Goal: Information Seeking & Learning: Learn about a topic

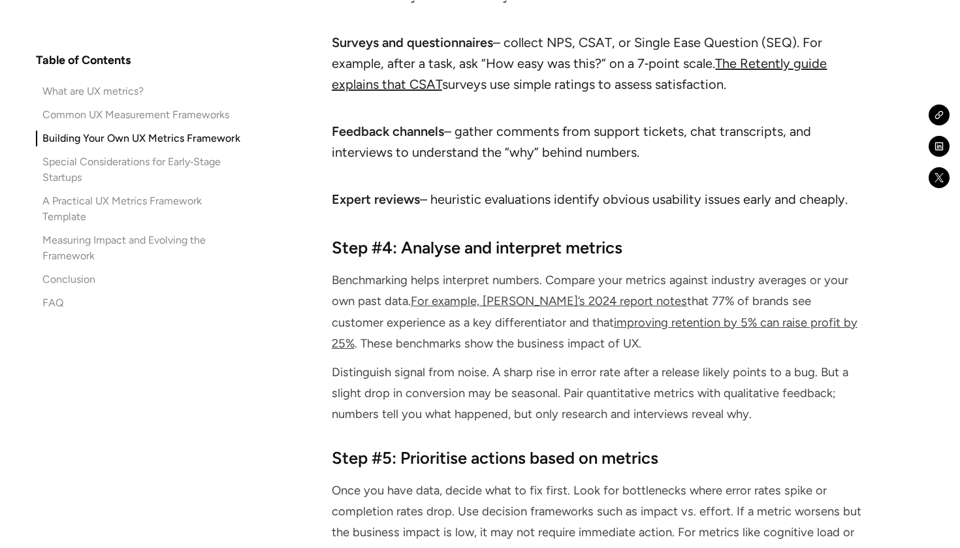
scroll to position [5939, 0]
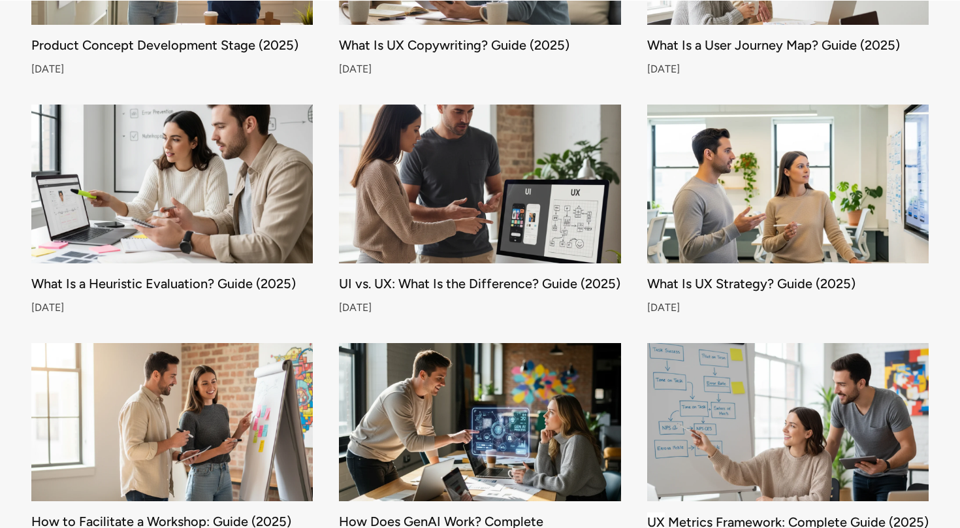
scroll to position [4087, 0]
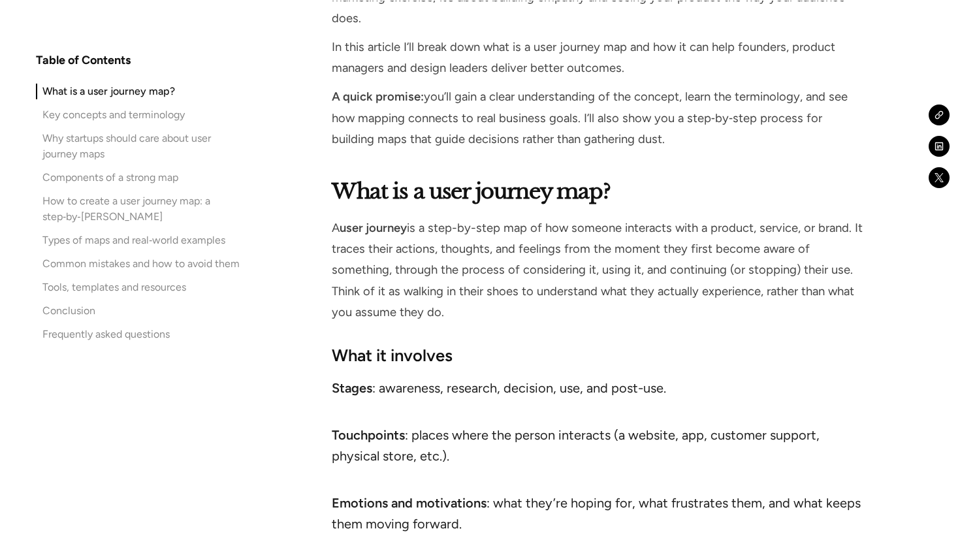
scroll to position [999, 0]
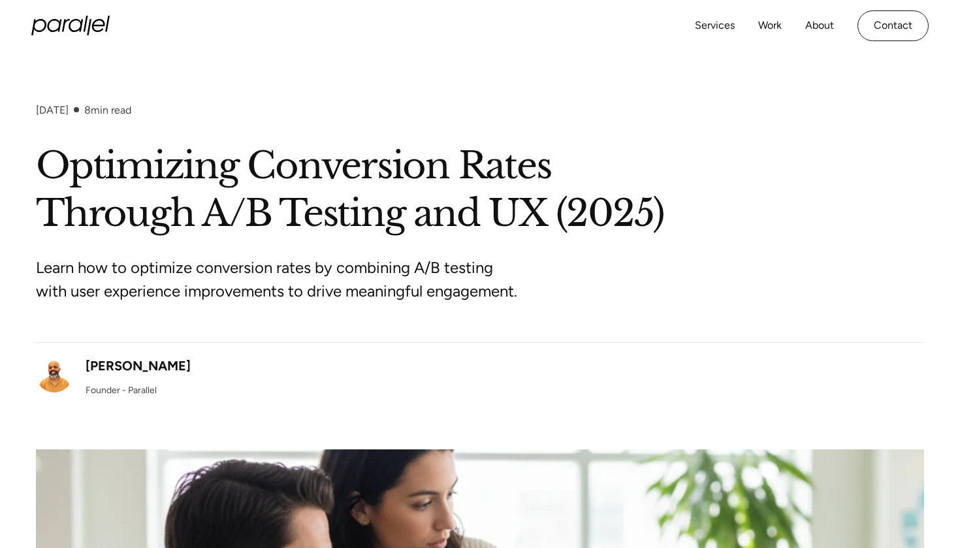
click at [404, 105] on div "October 6, 2025 8 min read" at bounding box center [480, 123] width 888 height 39
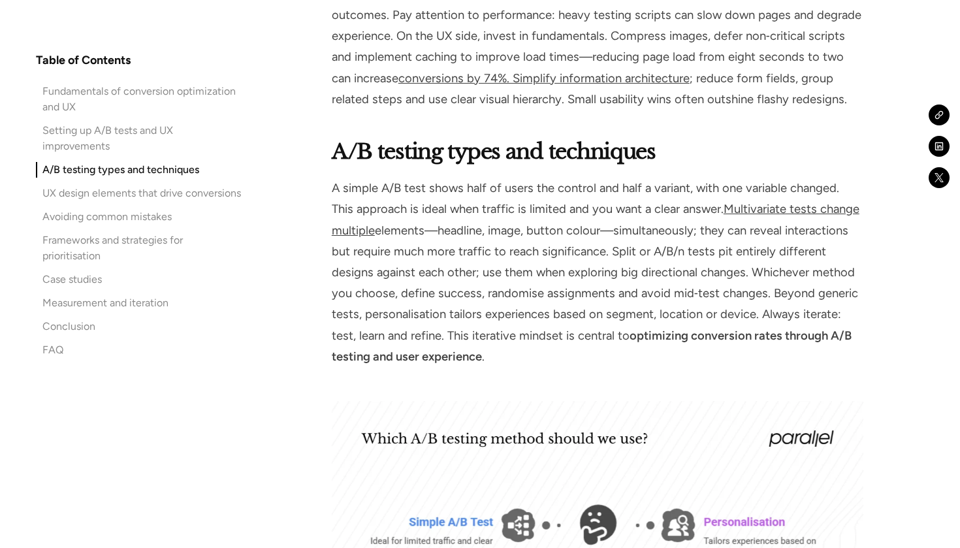
scroll to position [2541, 0]
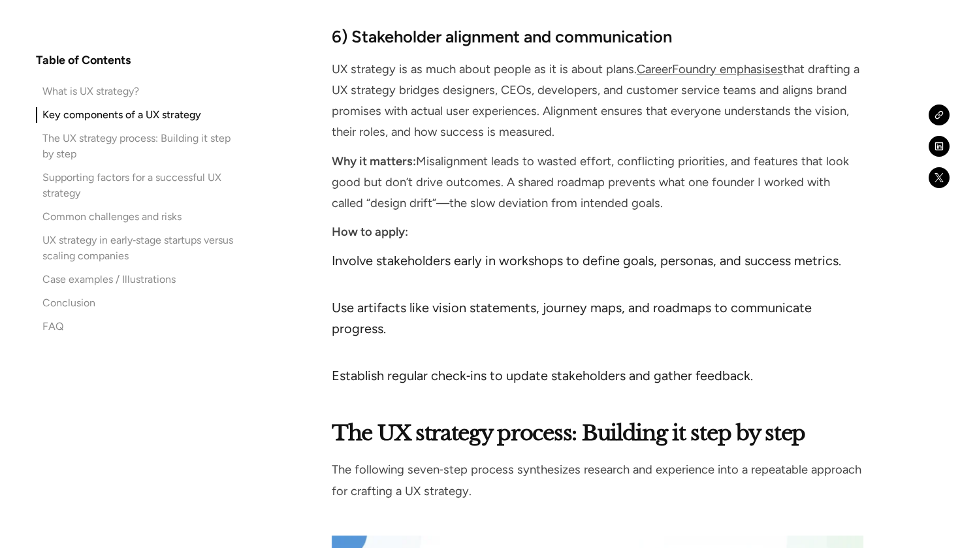
scroll to position [4797, 0]
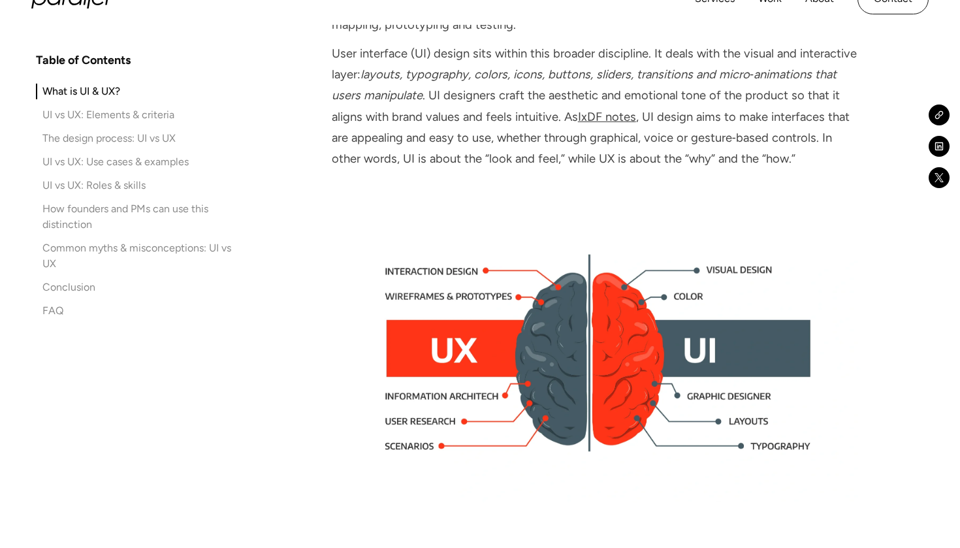
scroll to position [1223, 0]
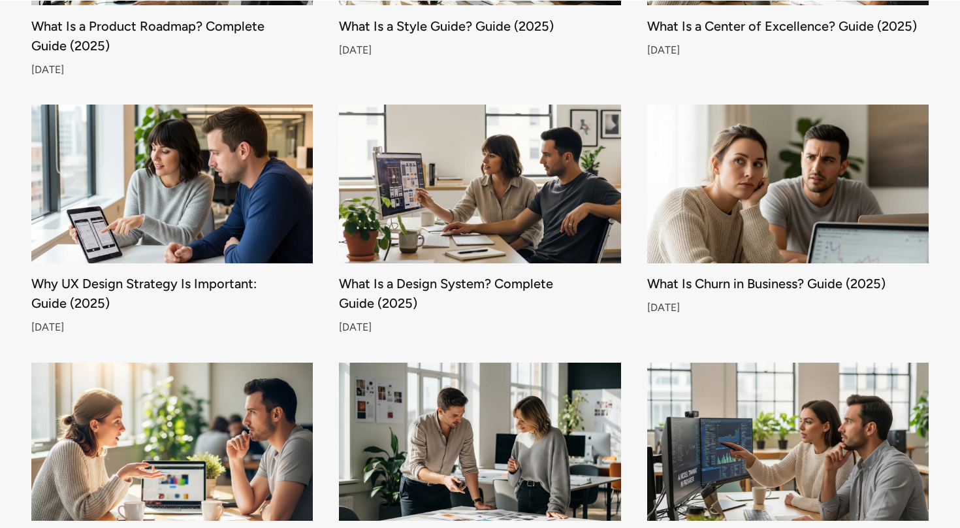
scroll to position [7540, 0]
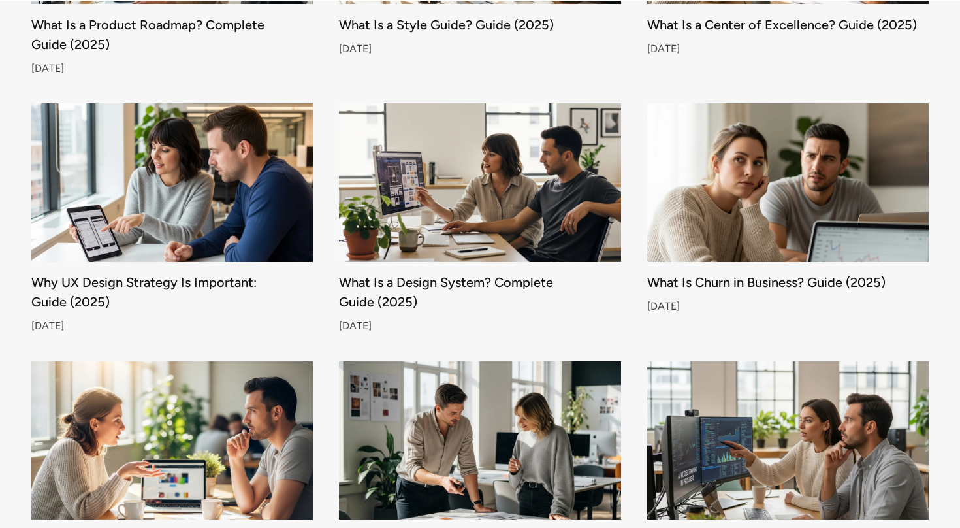
click at [572, 376] on img at bounding box center [480, 440] width 296 height 167
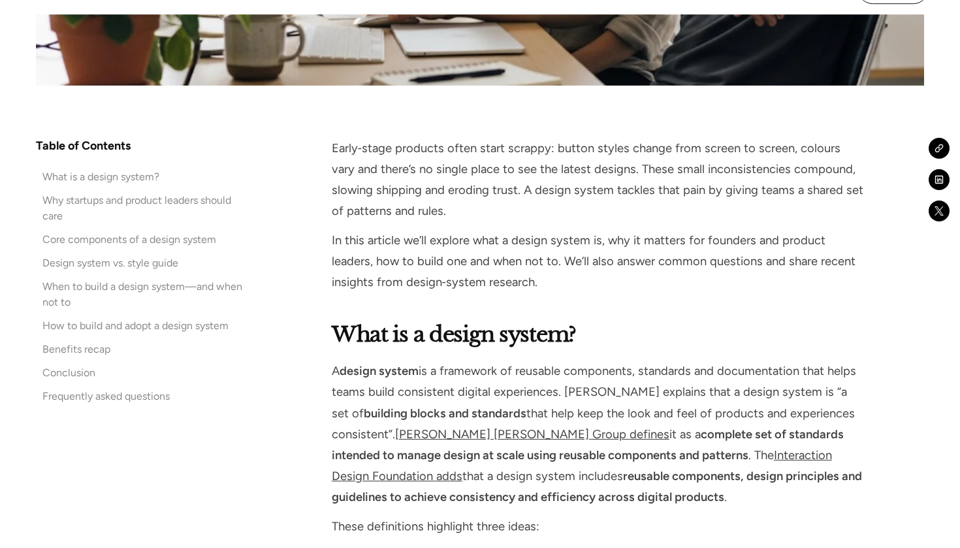
scroll to position [1456, 0]
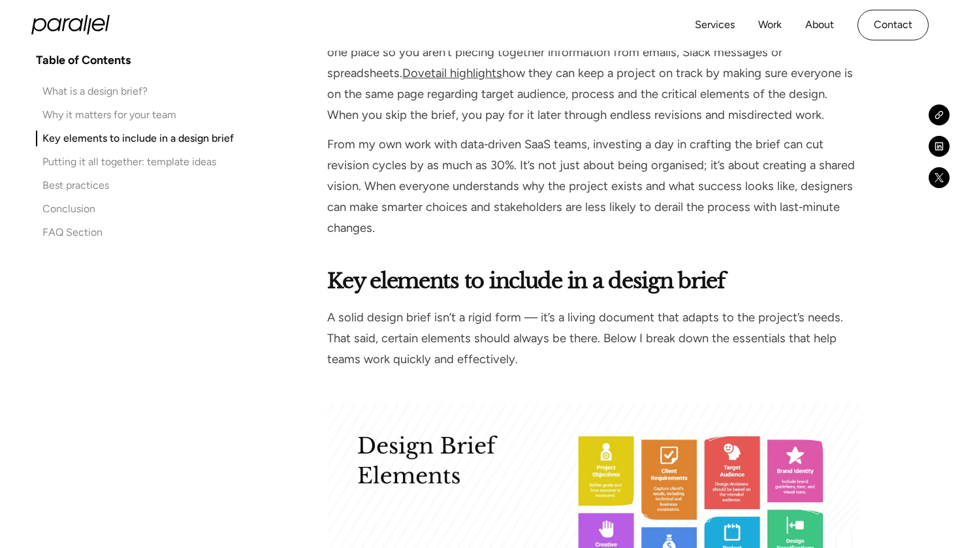
scroll to position [2464, 0]
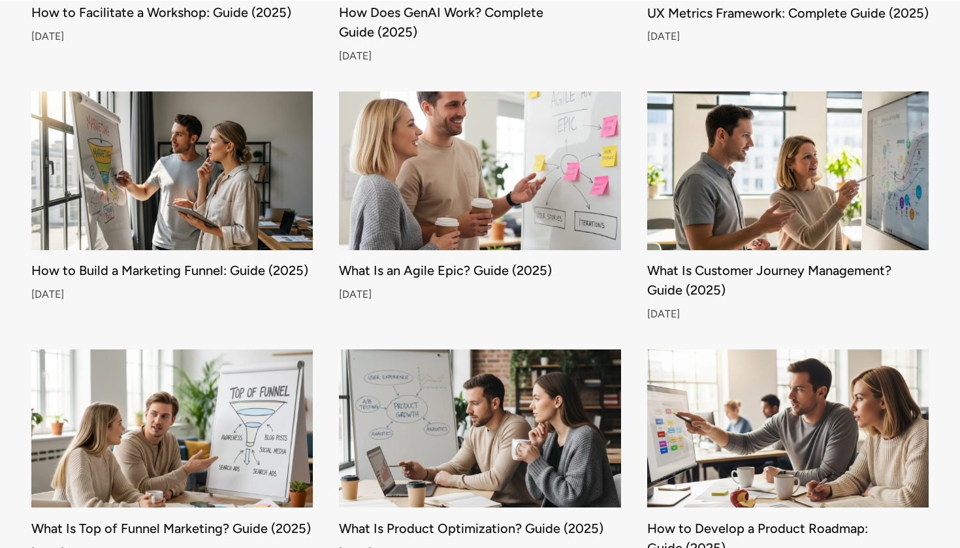
scroll to position [2953, 0]
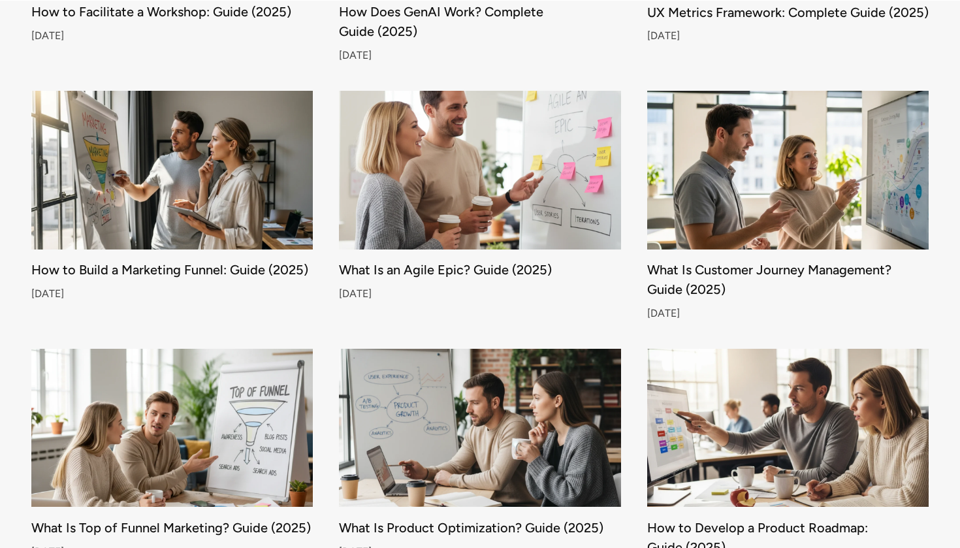
click at [233, 170] on img at bounding box center [172, 170] width 296 height 167
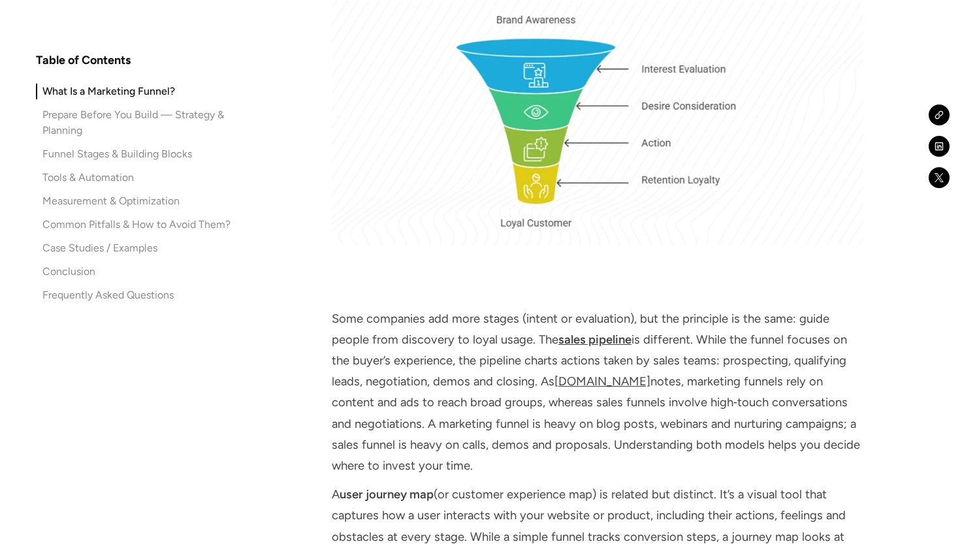
scroll to position [1769, 0]
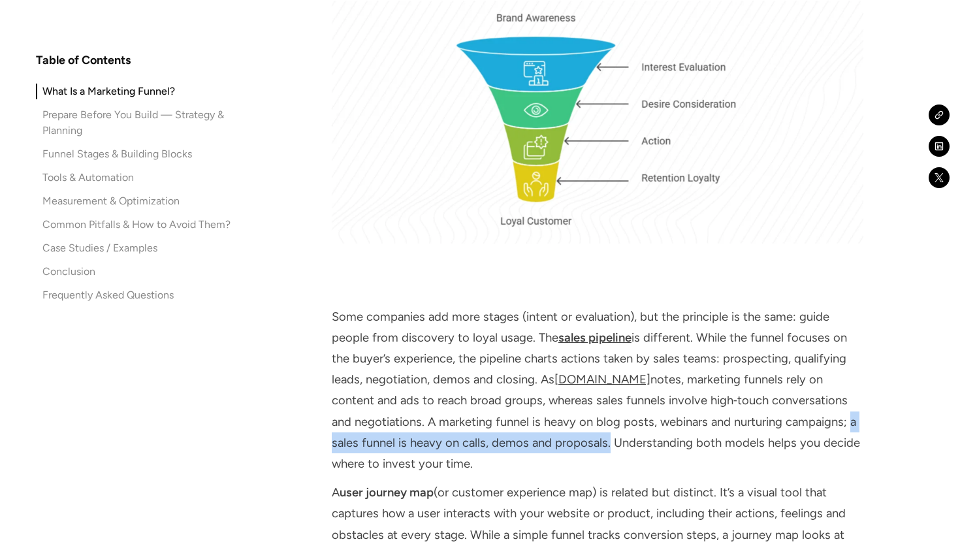
drag, startPoint x: 822, startPoint y: 417, endPoint x: 575, endPoint y: 438, distance: 247.8
click at [575, 438] on p "Some companies add more stages (intent or evaluation), but the principle is the…" at bounding box center [598, 390] width 532 height 169
copy p "a sales funnel is heavy on calls, demos and proposals"
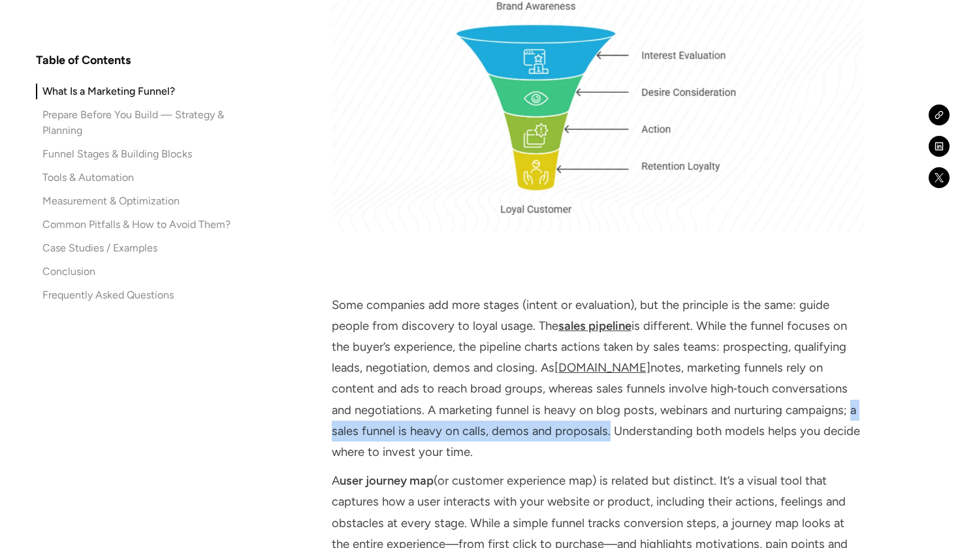
scroll to position [1782, 0]
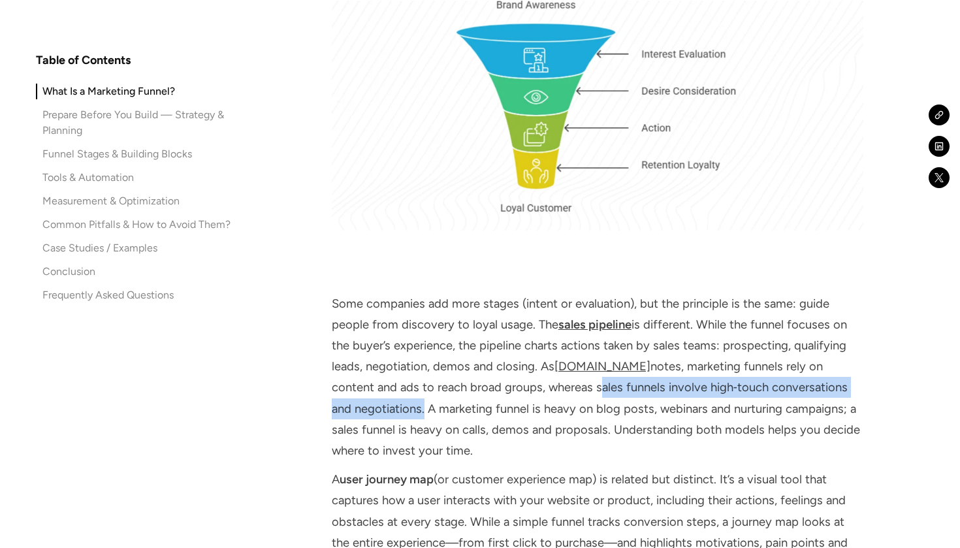
drag, startPoint x: 526, startPoint y: 385, endPoint x: 399, endPoint y: 407, distance: 128.5
click at [399, 407] on p "Some companies add more stages (intent or evaluation), but the principle is the…" at bounding box center [598, 377] width 532 height 169
copy p "sales funnels involve high‑touch conversations and negotiations"
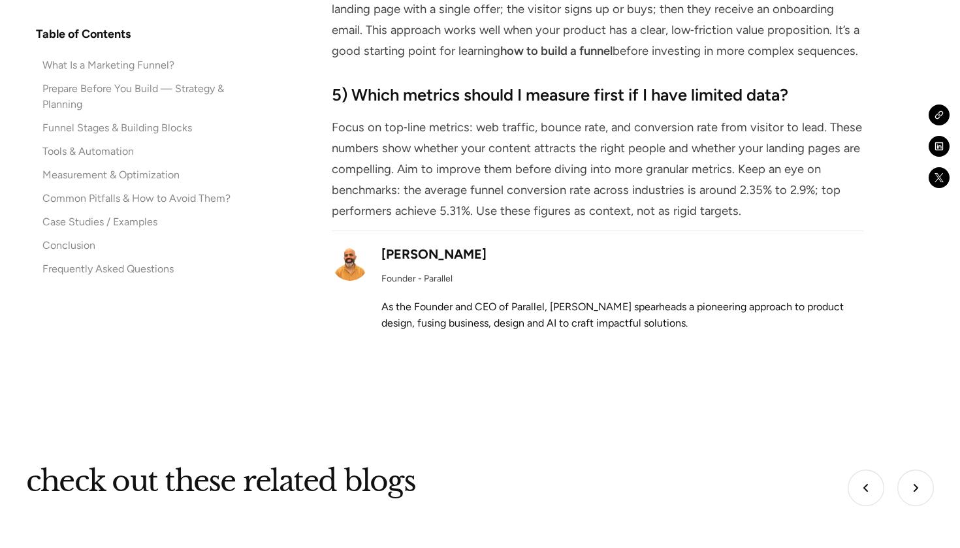
scroll to position [9409, 0]
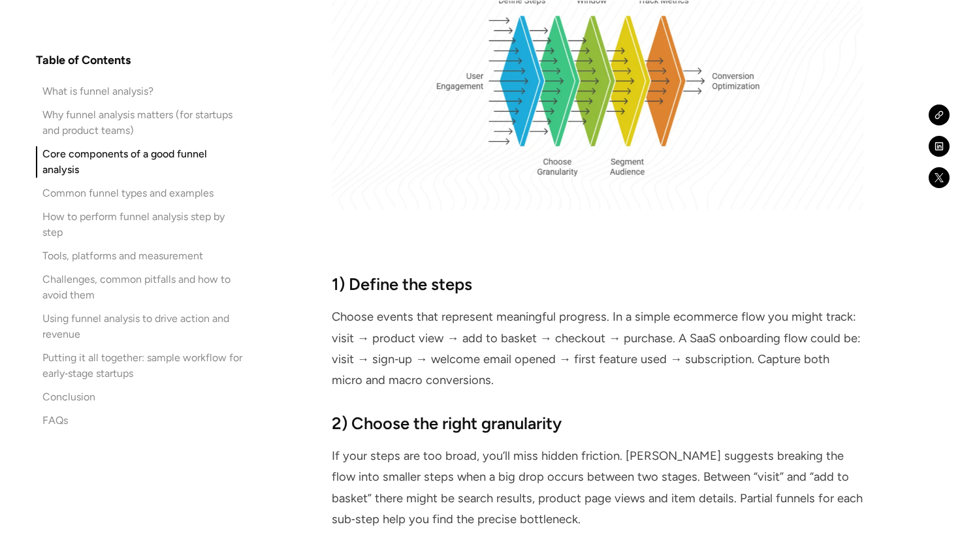
scroll to position [2383, 0]
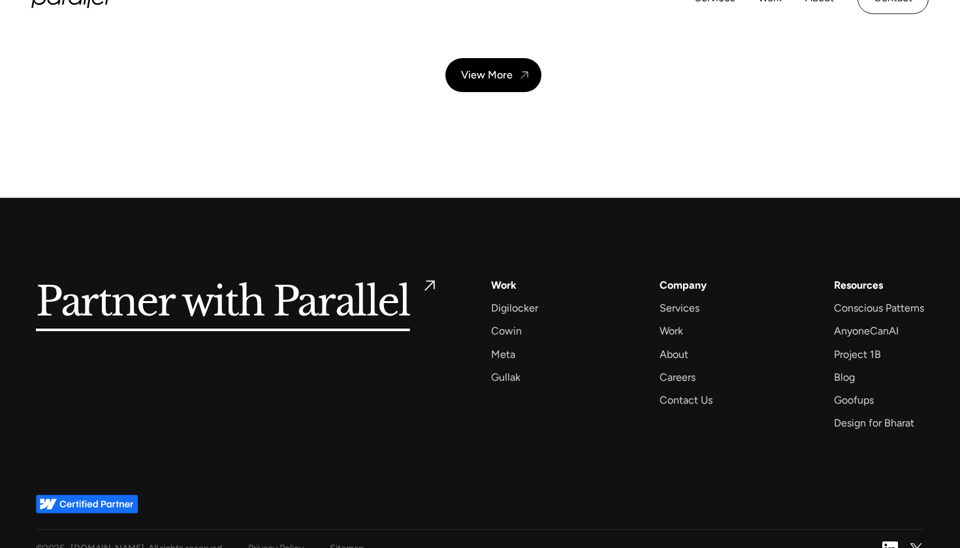
scroll to position [7371, 0]
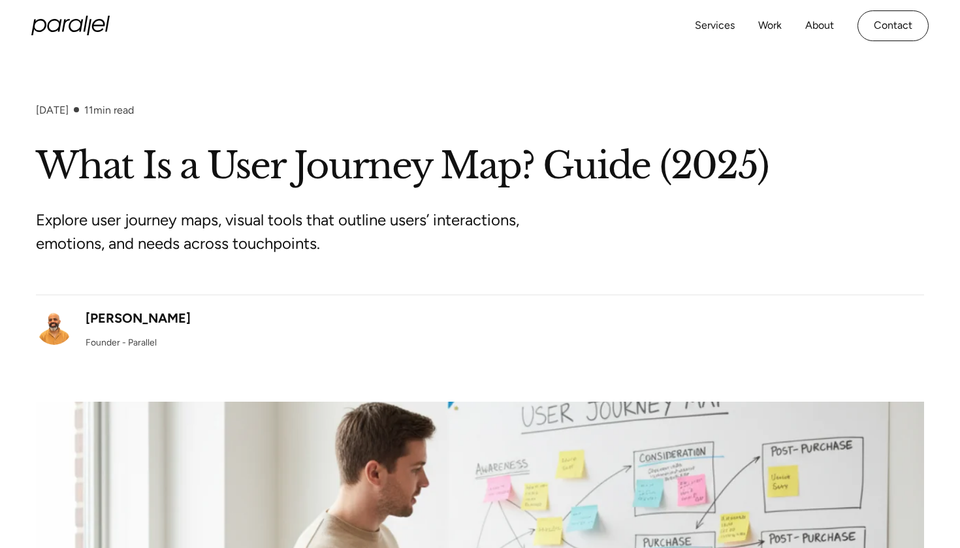
click at [408, 48] on div "Services Work About Careers Contact LinkedIn Twitter (X)" at bounding box center [479, 26] width 897 height 52
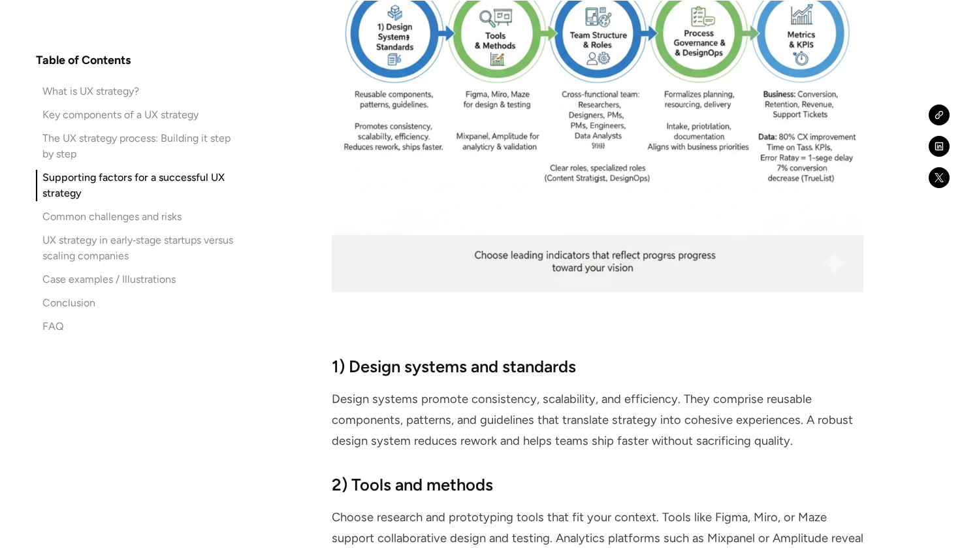
scroll to position [7273, 0]
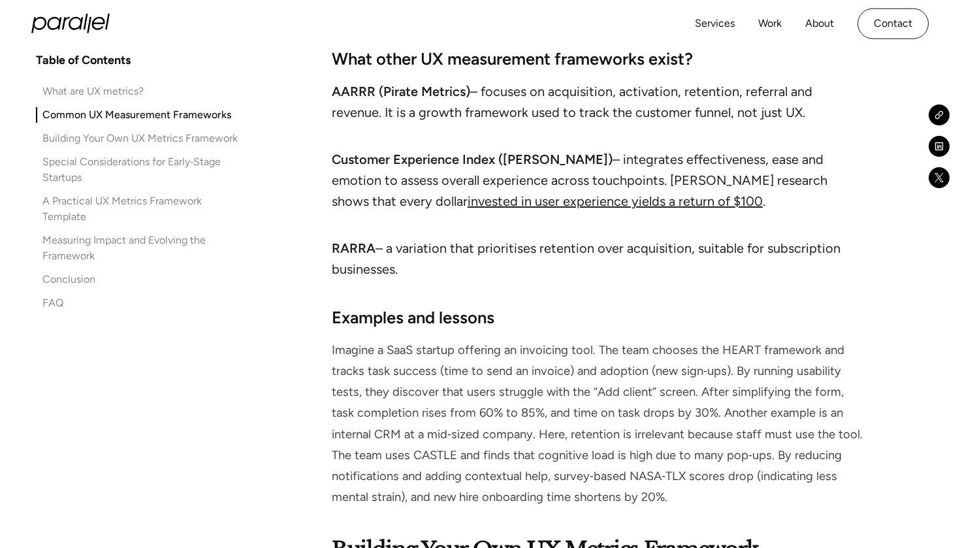
scroll to position [4172, 0]
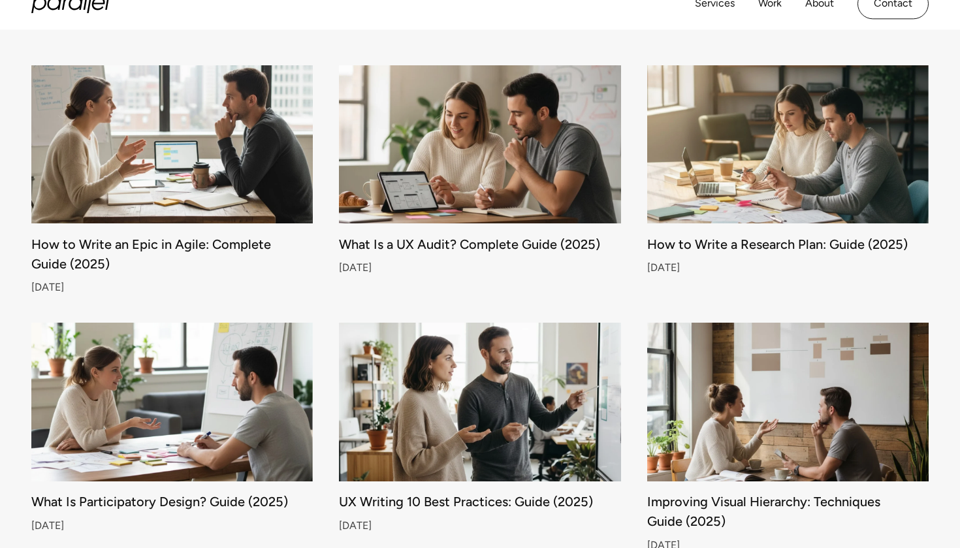
scroll to position [1142, 0]
